Goal: Task Accomplishment & Management: Use online tool/utility

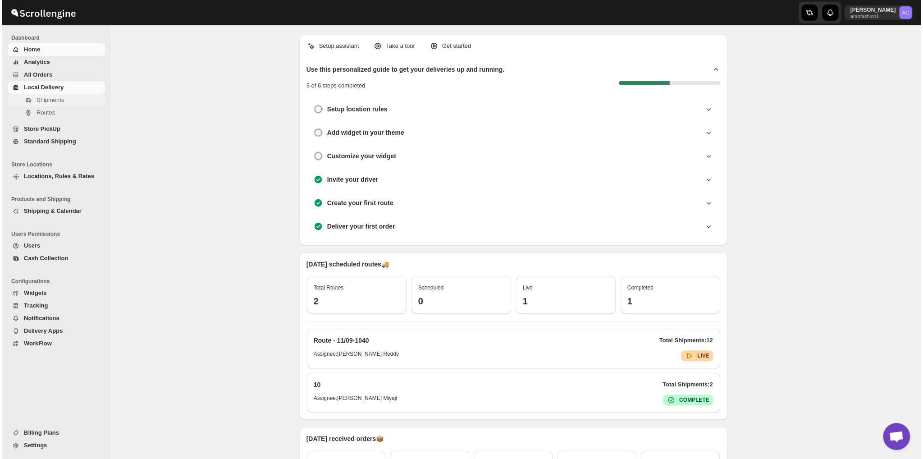
scroll to position [2918, 0]
click at [44, 96] on span "Shipments" at bounding box center [47, 99] width 27 height 7
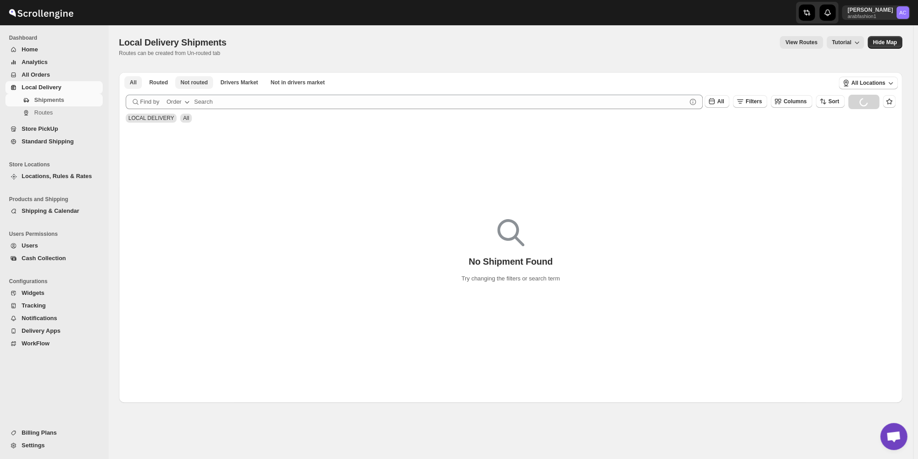
click at [198, 84] on span "Not routed" at bounding box center [194, 82] width 27 height 7
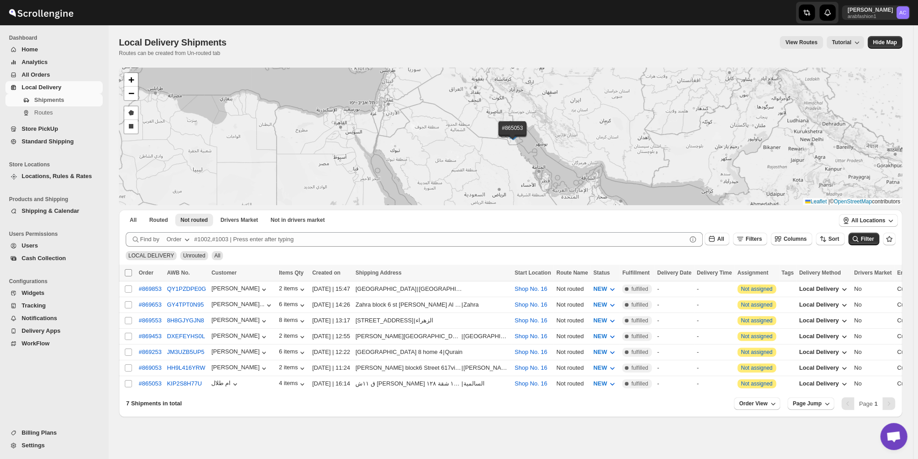
click at [125, 273] on input "Select all shipments" at bounding box center [128, 272] width 7 height 7
checkbox input "true"
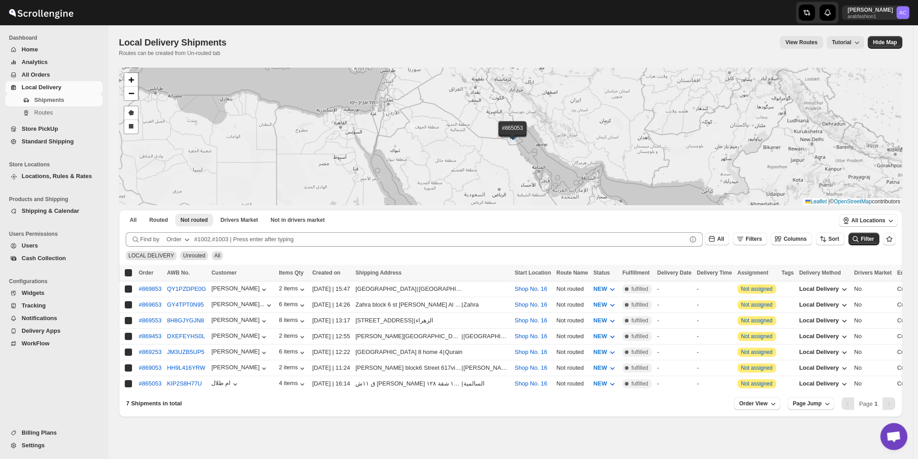
checkbox input "true"
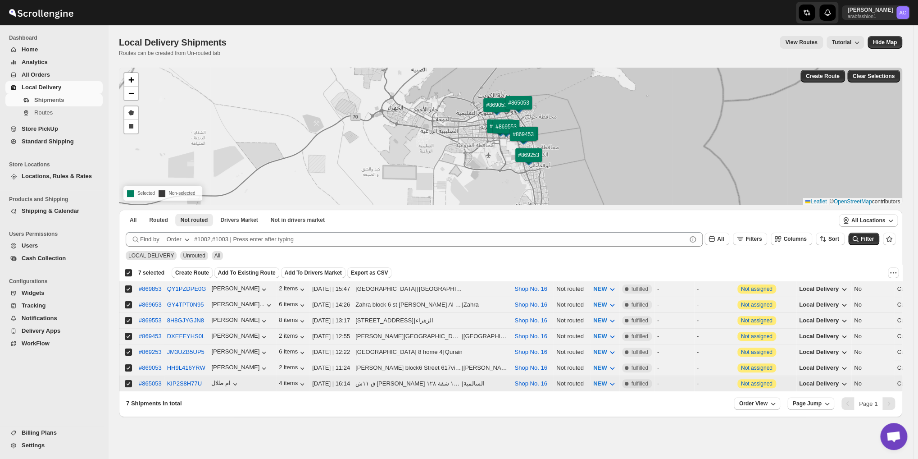
click at [128, 380] on input "Select shipment" at bounding box center [128, 383] width 7 height 7
checkbox input "false"
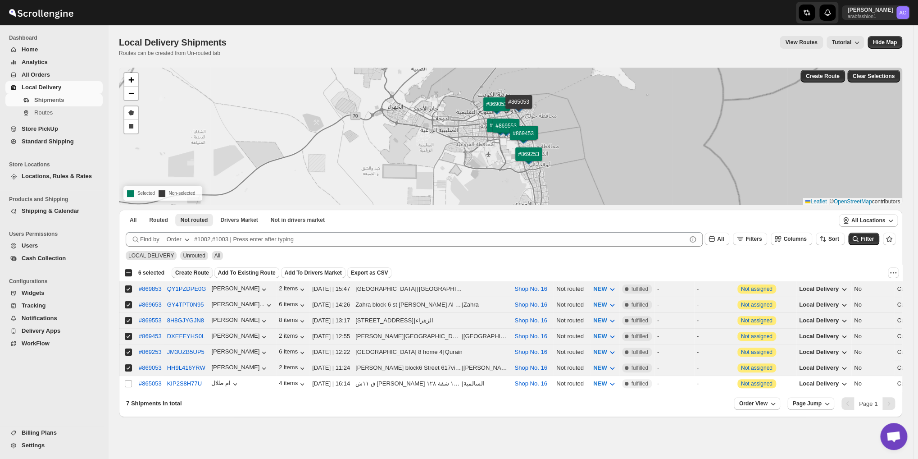
click at [196, 274] on span "Create Route" at bounding box center [192, 272] width 34 height 7
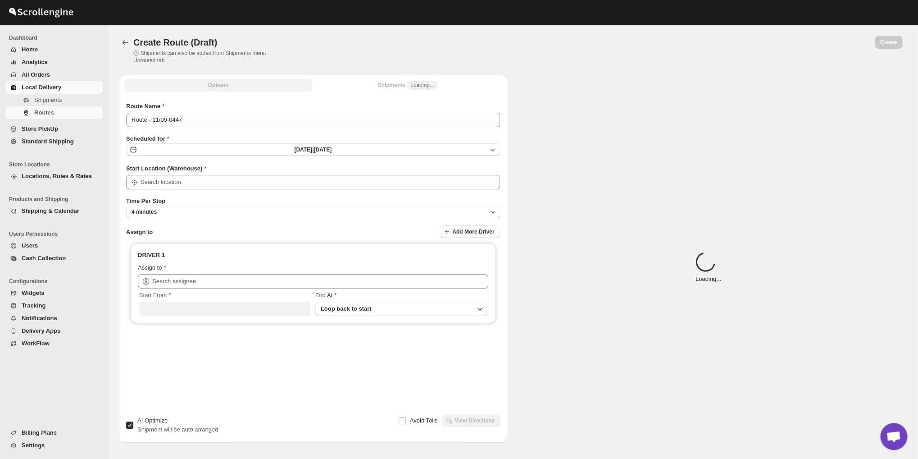
type input "Route - 11/09-0447"
type input "Shop No. 16"
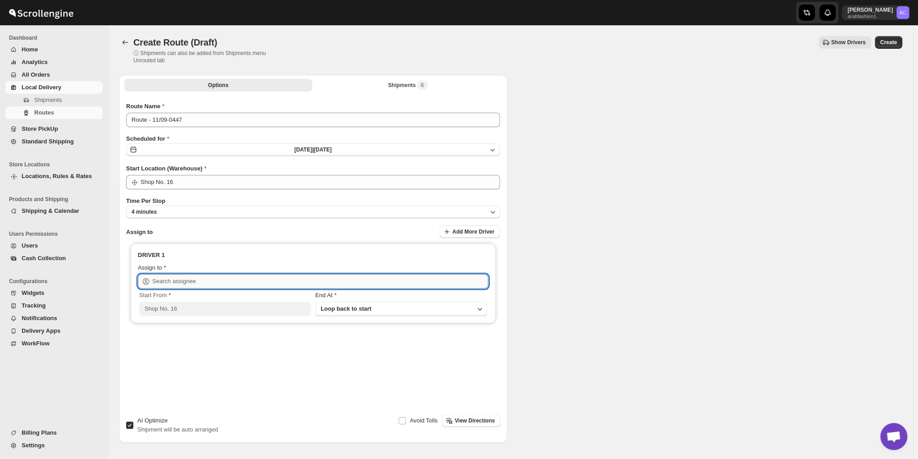
click at [333, 277] on input "text" at bounding box center [320, 281] width 336 height 14
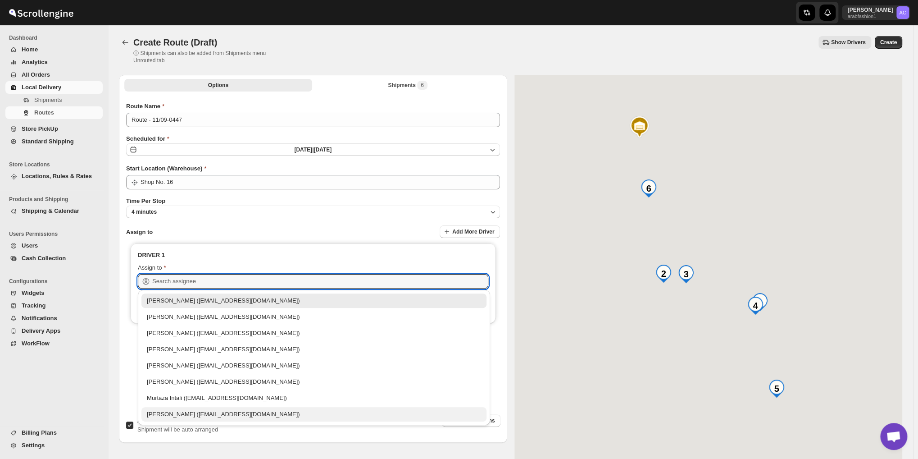
click at [225, 418] on div "[PERSON_NAME] ([EMAIL_ADDRESS][DOMAIN_NAME])" at bounding box center [314, 414] width 334 height 9
type input "[PERSON_NAME] ([EMAIL_ADDRESS][DOMAIN_NAME])"
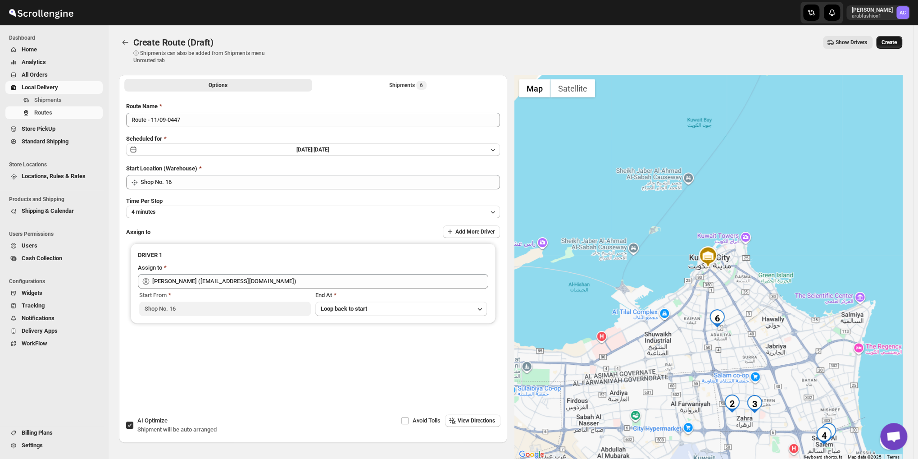
click at [892, 48] on button "Create" at bounding box center [889, 42] width 26 height 13
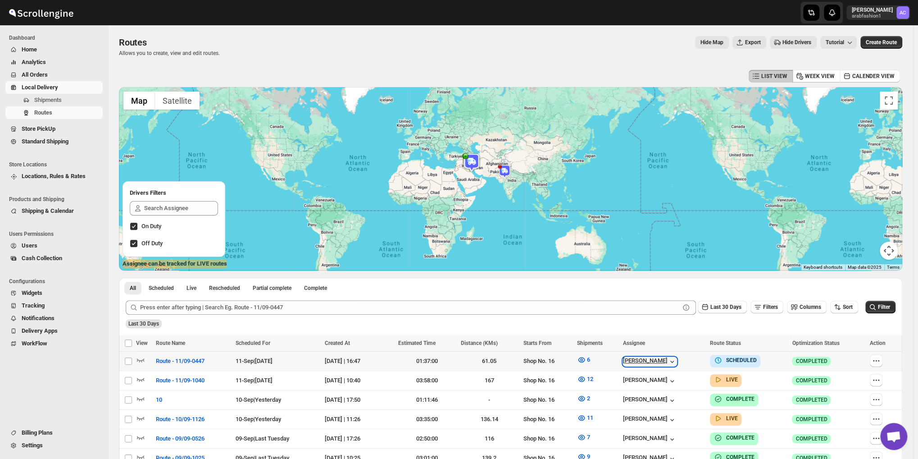
click at [623, 362] on div "[PERSON_NAME]" at bounding box center [650, 361] width 54 height 9
click at [173, 360] on span "Route - 11/09-0447" at bounding box center [180, 360] width 49 height 9
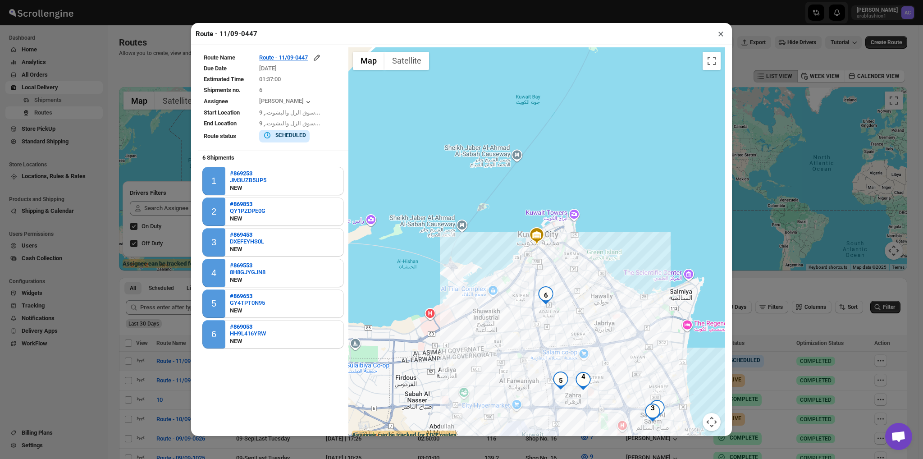
click at [152, 374] on div "Route - 11/09-0447 × Route Name Route - 11/09-0447 Due Date [DATE] Estimated Ti…" at bounding box center [461, 229] width 923 height 459
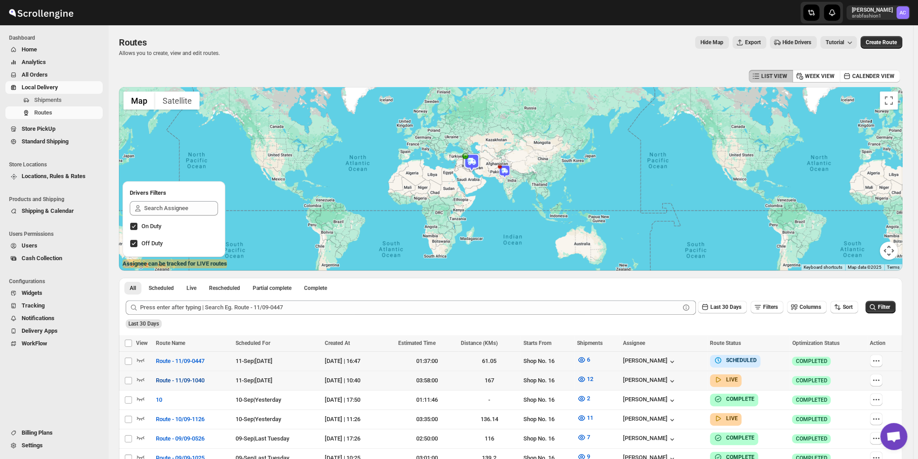
click at [167, 377] on span "Route - 11/09-1040" at bounding box center [180, 380] width 49 height 9
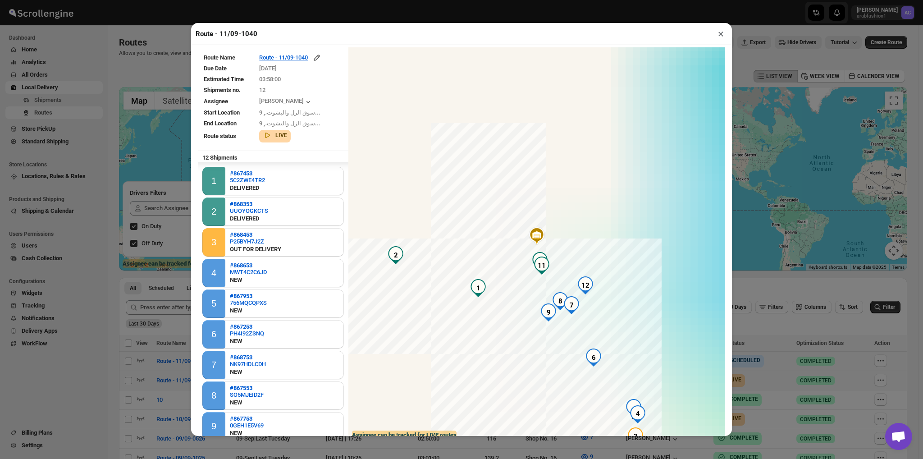
scroll to position [93, 0]
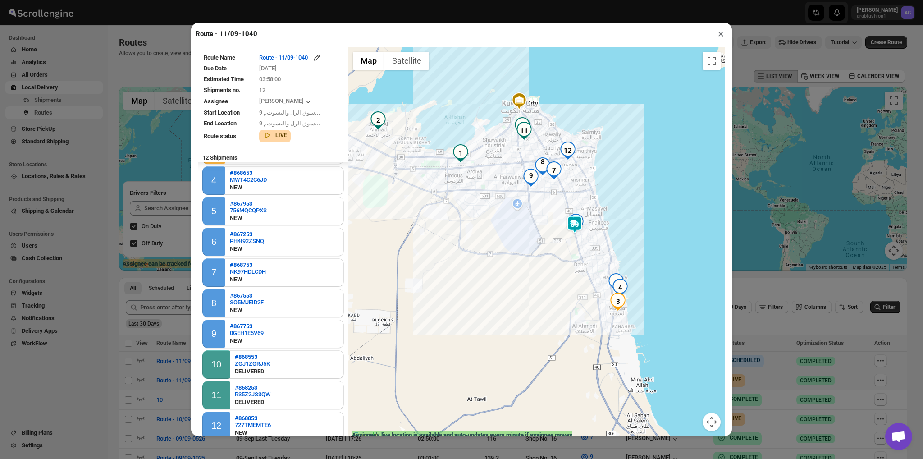
drag, startPoint x: 479, startPoint y: 375, endPoint x: 461, endPoint y: 254, distance: 122.5
click at [461, 254] on div at bounding box center [536, 244] width 377 height 394
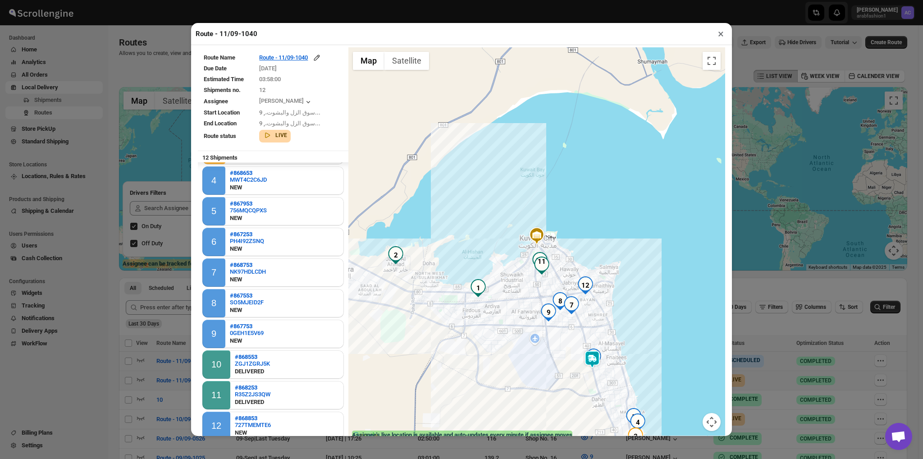
click at [721, 36] on button "×" at bounding box center [720, 33] width 13 height 13
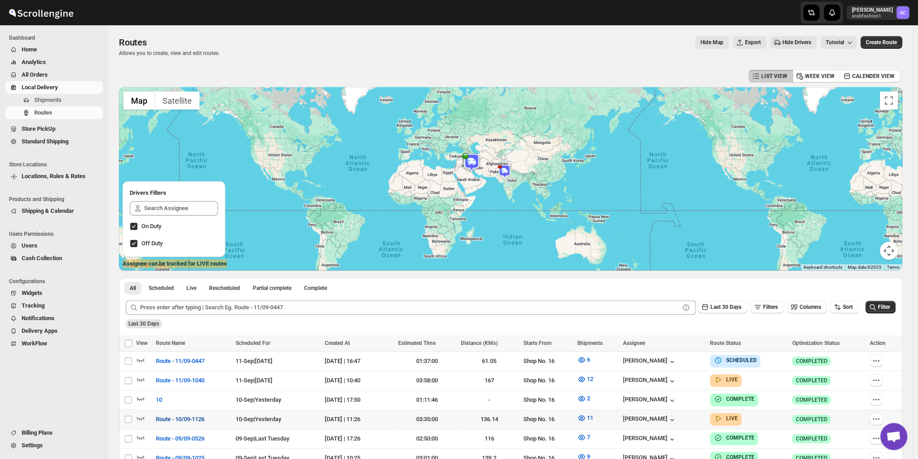
click at [183, 420] on span "Route - 10/09-1126" at bounding box center [180, 419] width 49 height 9
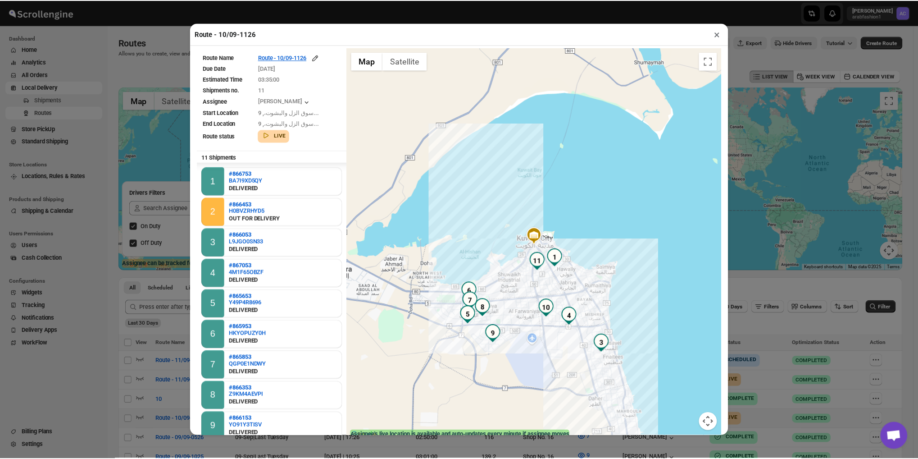
scroll to position [63, 0]
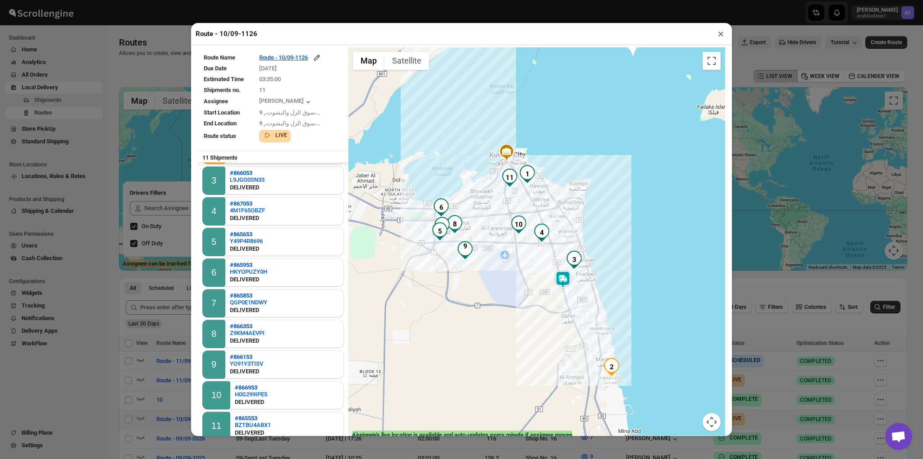
drag, startPoint x: 596, startPoint y: 301, endPoint x: 567, endPoint y: 249, distance: 58.9
click at [567, 249] on div at bounding box center [536, 244] width 377 height 394
click at [719, 27] on div "Route - 10/09-1126 ×" at bounding box center [461, 34] width 541 height 22
click at [719, 32] on button "×" at bounding box center [720, 33] width 13 height 13
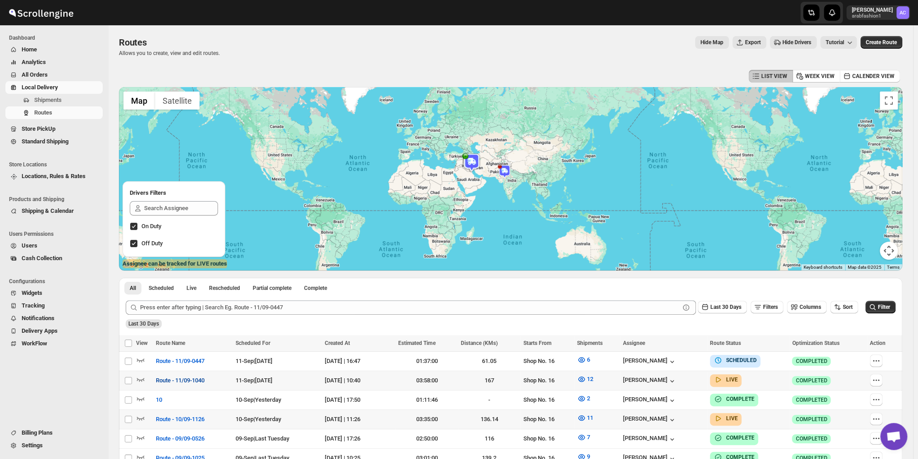
click at [164, 380] on span "Route - 11/09-1040" at bounding box center [180, 380] width 49 height 9
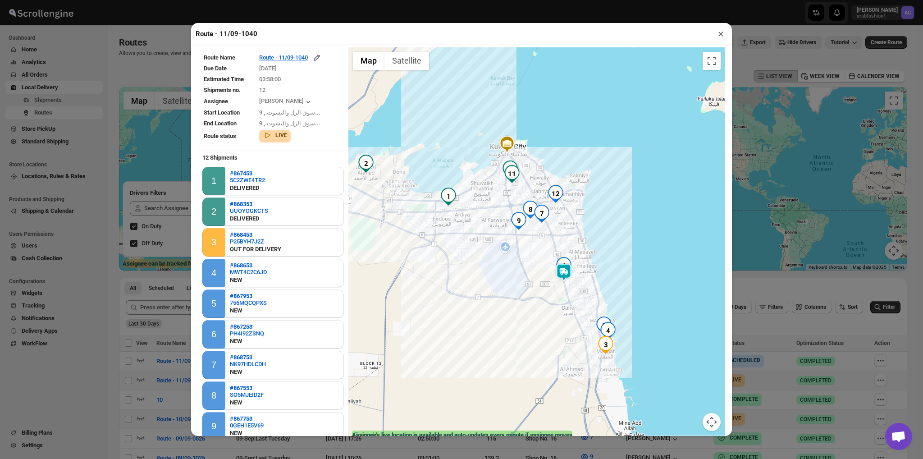
drag, startPoint x: 463, startPoint y: 323, endPoint x: 433, endPoint y: 232, distance: 96.2
click at [433, 232] on div at bounding box center [536, 244] width 377 height 394
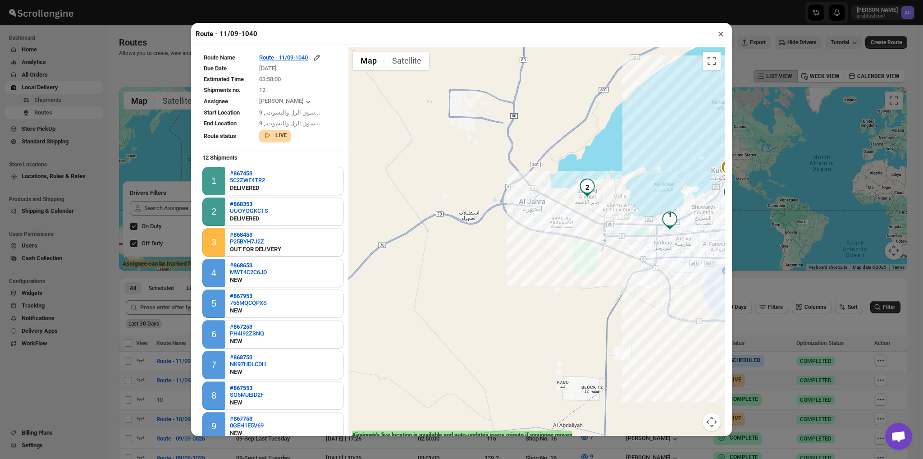
drag, startPoint x: 391, startPoint y: 172, endPoint x: 583, endPoint y: 110, distance: 201.1
click at [583, 110] on div at bounding box center [536, 244] width 377 height 394
click at [717, 32] on button "×" at bounding box center [720, 33] width 13 height 13
